Goal: Find specific page/section: Find specific page/section

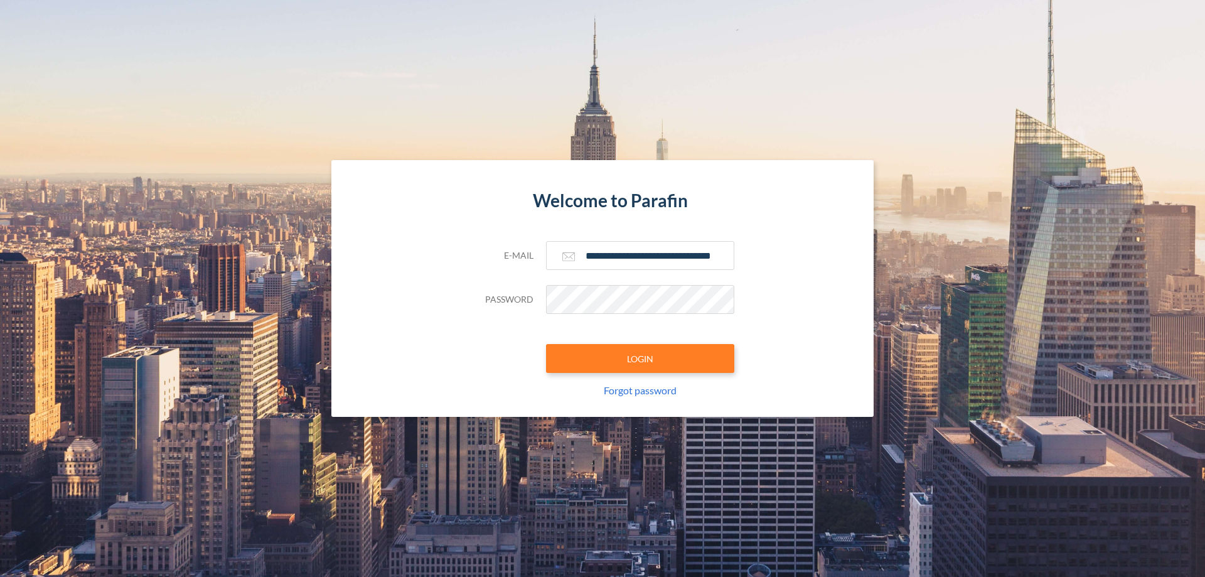
type input "**********"
click at [640, 358] on button "LOGIN" at bounding box center [640, 358] width 188 height 29
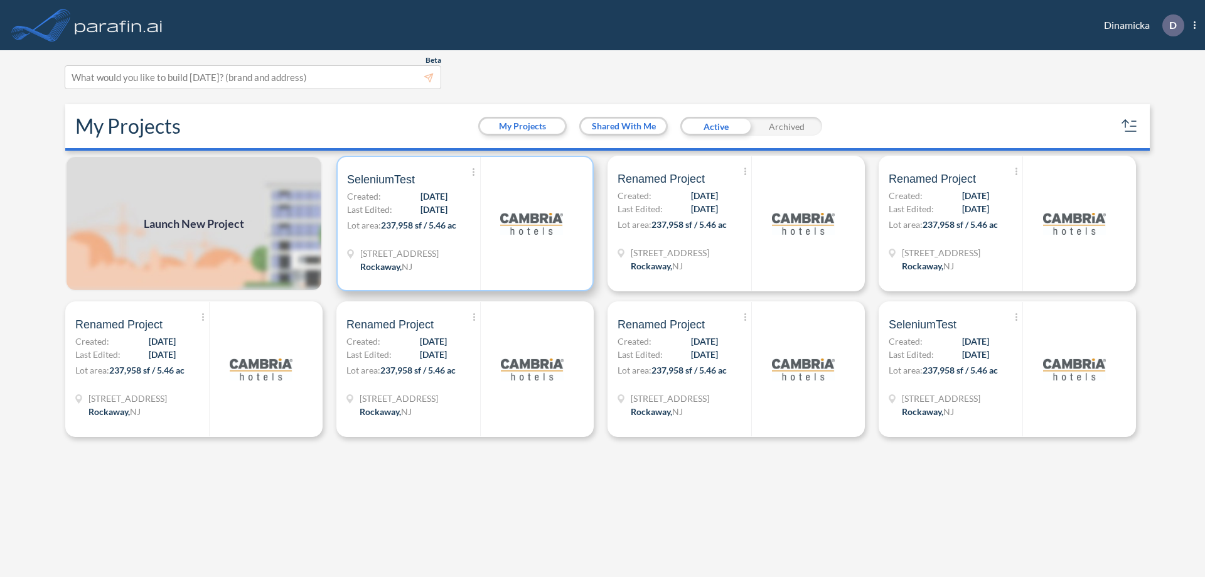
scroll to position [3, 0]
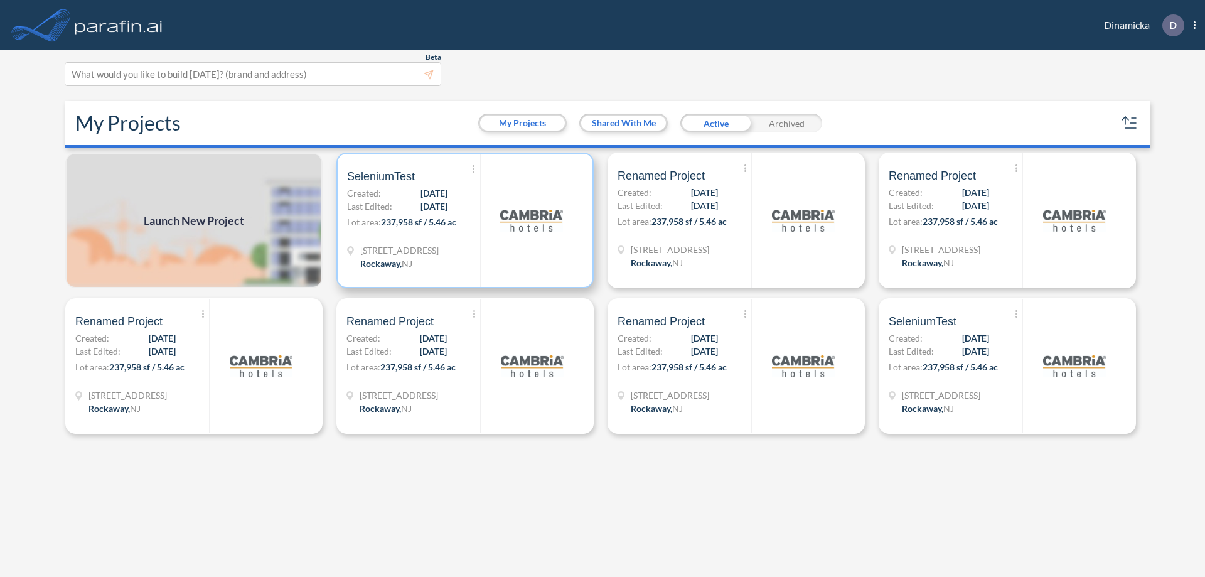
click at [465, 220] on p "Lot area: 237,958 sf / 5.46 ac" at bounding box center [413, 224] width 133 height 18
